Goal: Task Accomplishment & Management: Manage account settings

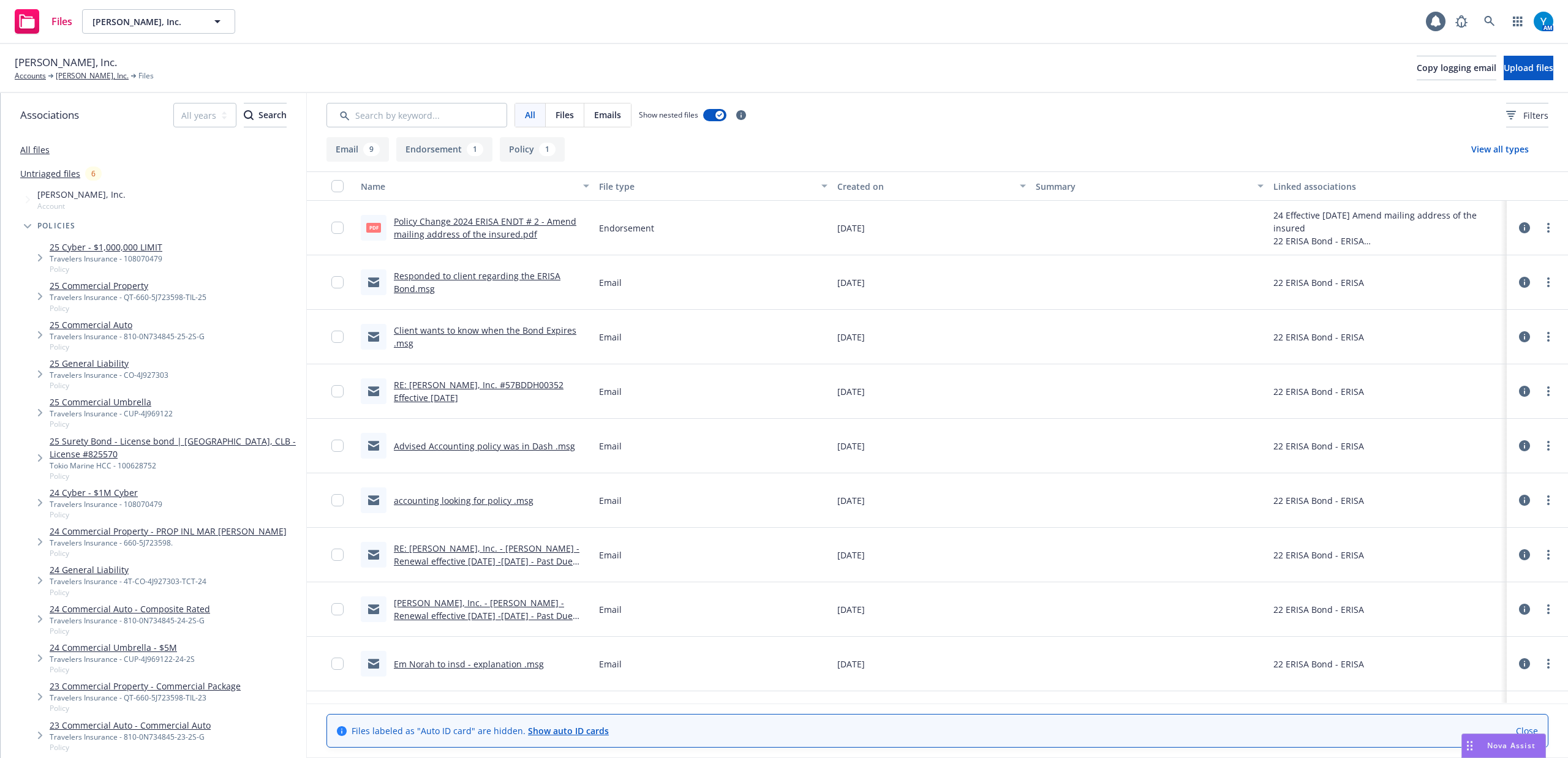
click at [834, 57] on div "Andrian, Inc. Accounts Andrian, Inc. Files Copy logging email Upload files" at bounding box center [784, 68] width 1539 height 27
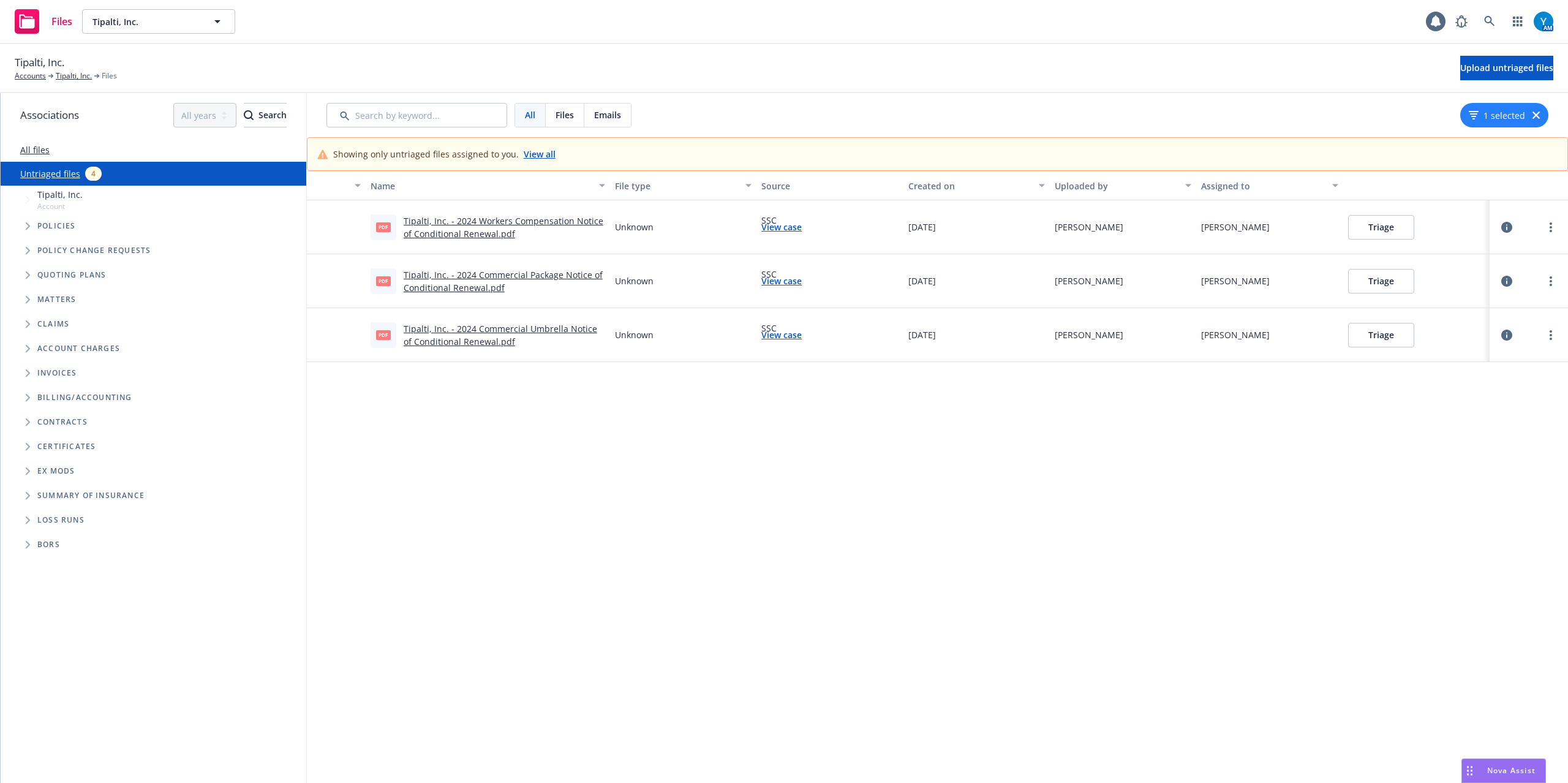
click at [786, 226] on link "View case" at bounding box center [782, 227] width 41 height 13
click at [1544, 223] on link "more" at bounding box center [1551, 227] width 15 height 15
click at [1453, 250] on link "Archive" at bounding box center [1491, 253] width 108 height 25
click at [1550, 278] on circle "more" at bounding box center [1551, 278] width 3 height 3
click at [1502, 307] on link "Archive" at bounding box center [1491, 307] width 108 height 25
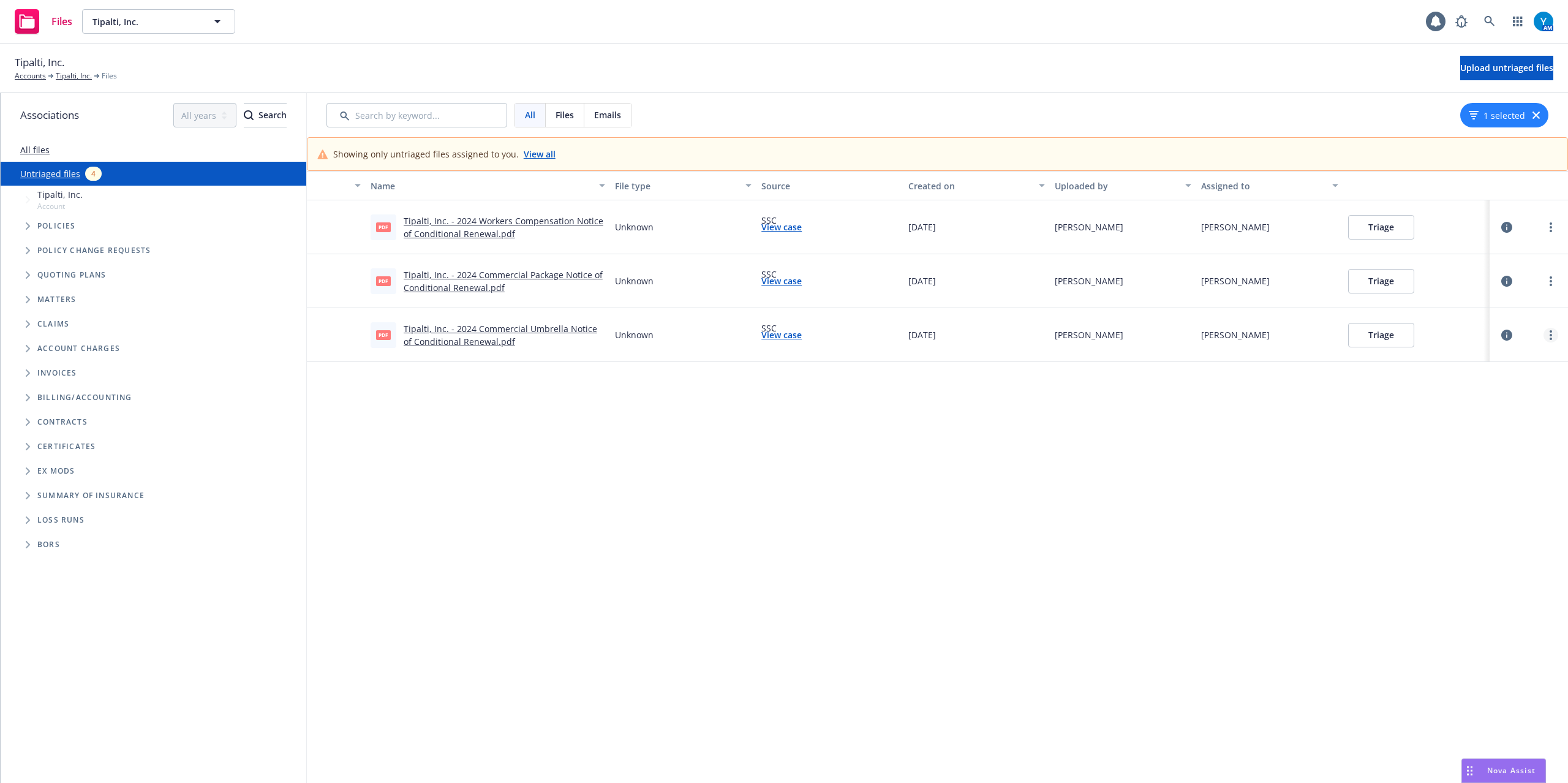
click at [1544, 334] on link "more" at bounding box center [1551, 335] width 15 height 15
click at [1510, 368] on link "Archive" at bounding box center [1491, 361] width 108 height 25
